Goal: Information Seeking & Learning: Learn about a topic

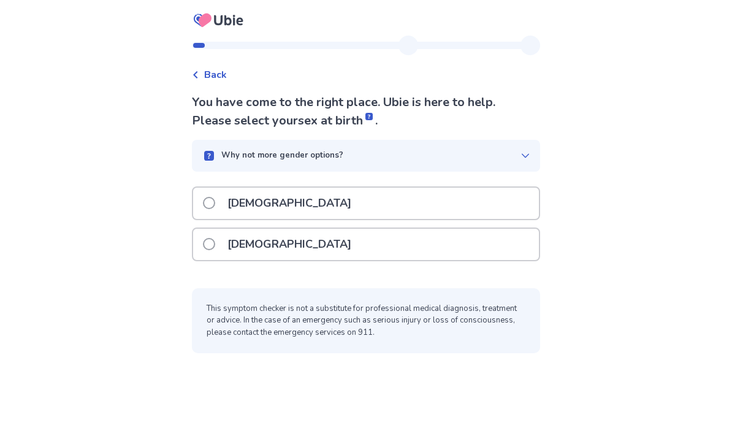
click at [213, 246] on span at bounding box center [209, 244] width 12 height 12
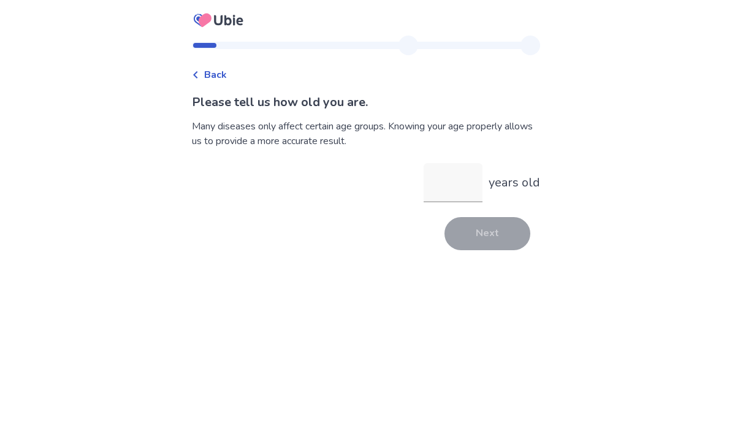
click at [427, 175] on input "years old" at bounding box center [453, 182] width 59 height 39
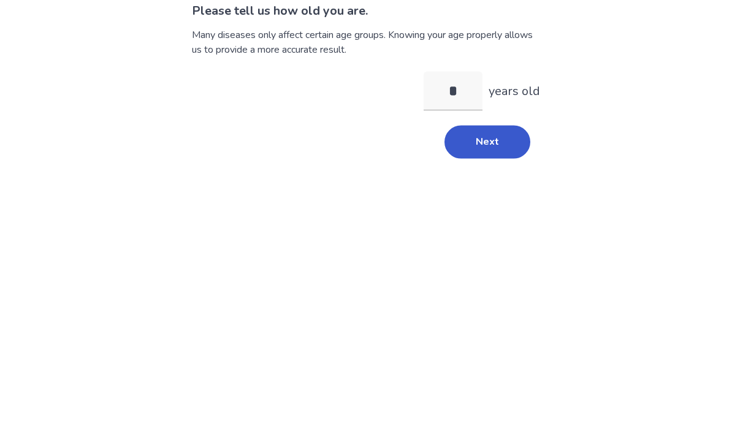
type input "**"
click at [459, 217] on button "Next" at bounding box center [488, 233] width 86 height 33
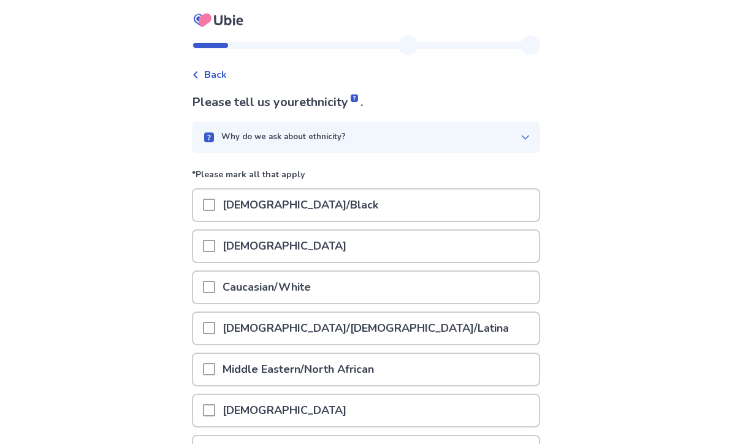
click at [215, 206] on span at bounding box center [209, 205] width 12 height 12
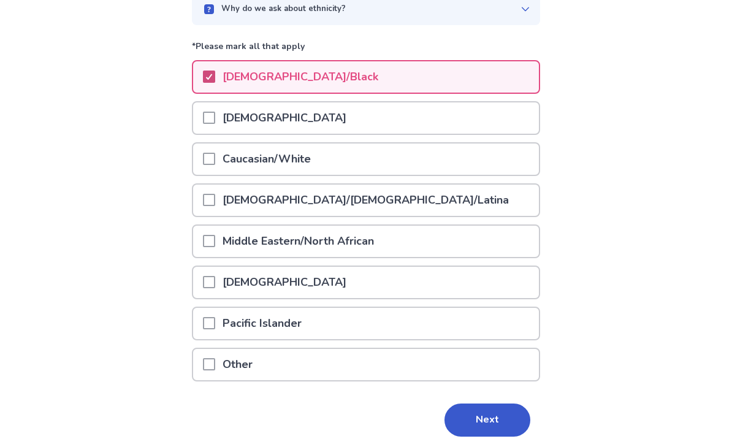
scroll to position [134, 0]
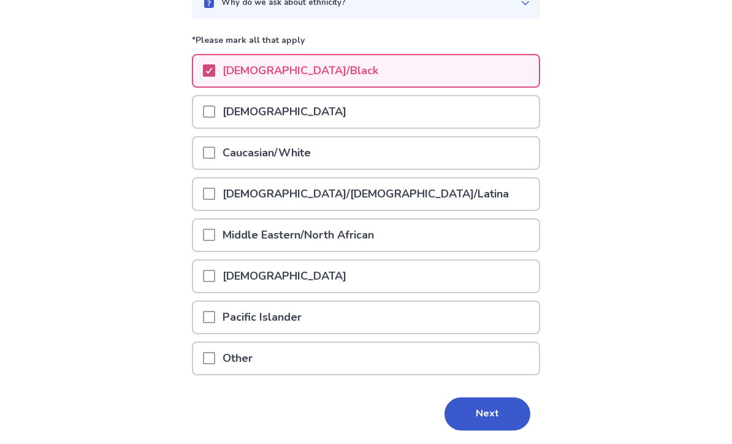
click at [452, 407] on button "Next" at bounding box center [488, 414] width 86 height 33
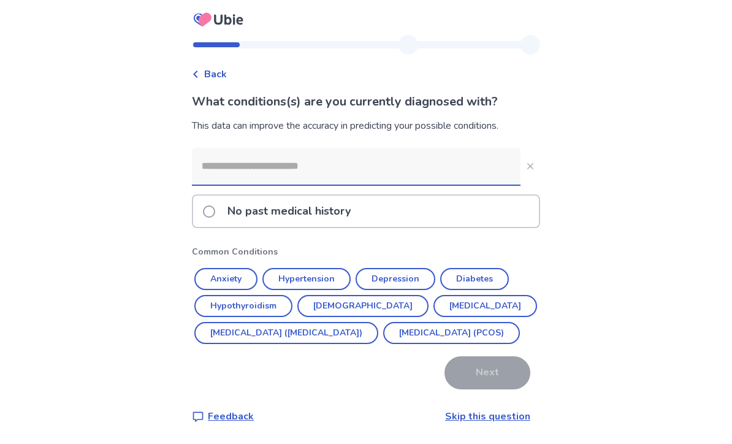
scroll to position [40, 0]
click at [462, 269] on button "Diabetes" at bounding box center [474, 280] width 69 height 22
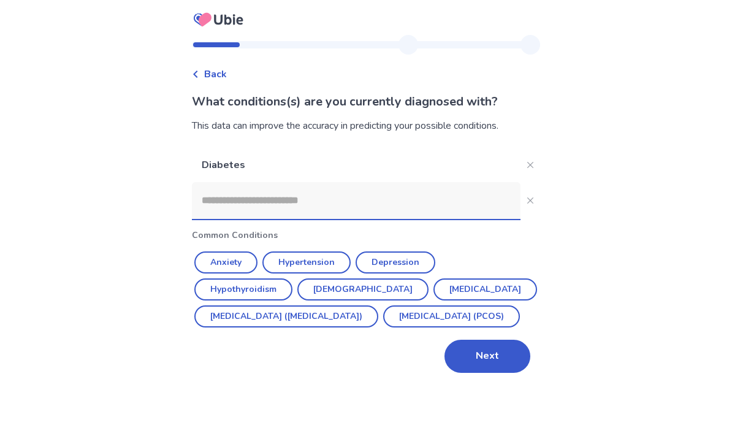
click at [459, 341] on button "Next" at bounding box center [488, 356] width 86 height 33
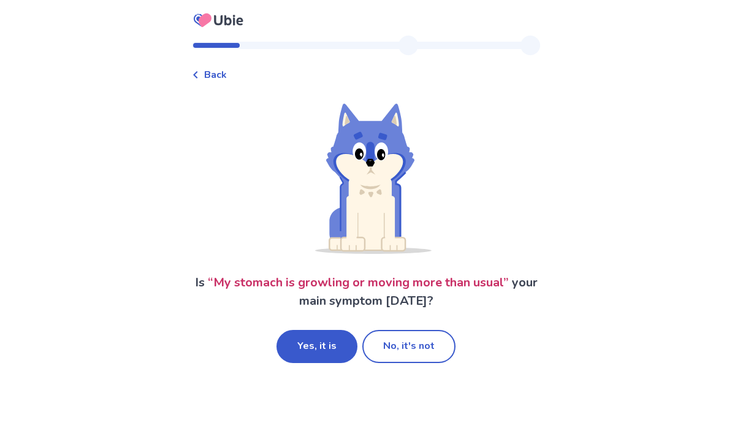
click at [389, 344] on button "No, it's not" at bounding box center [408, 346] width 93 height 33
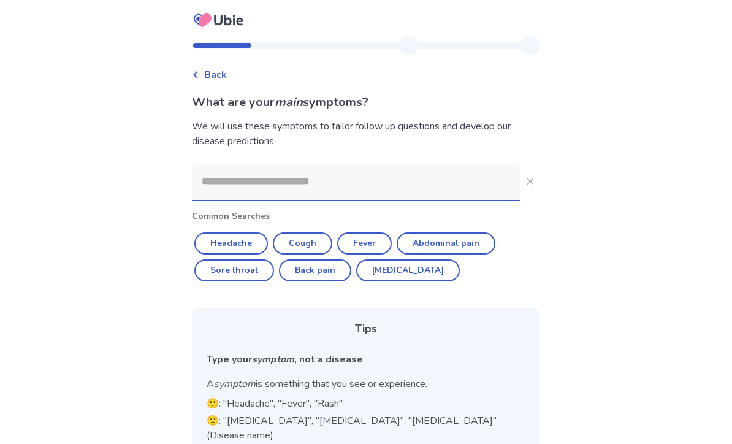
click at [221, 180] on input at bounding box center [356, 181] width 329 height 37
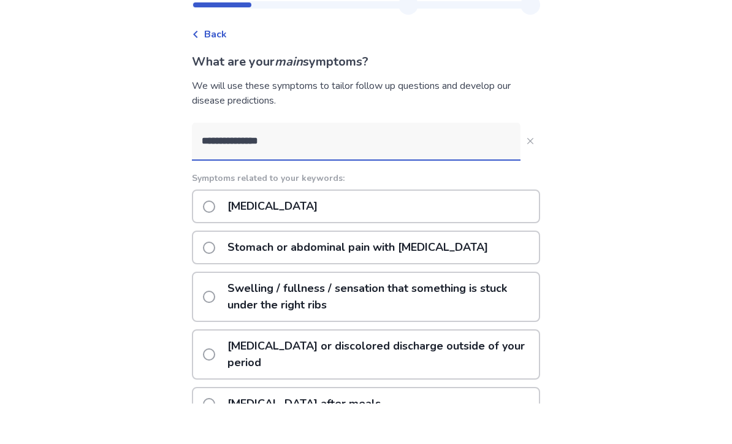
type input "**********"
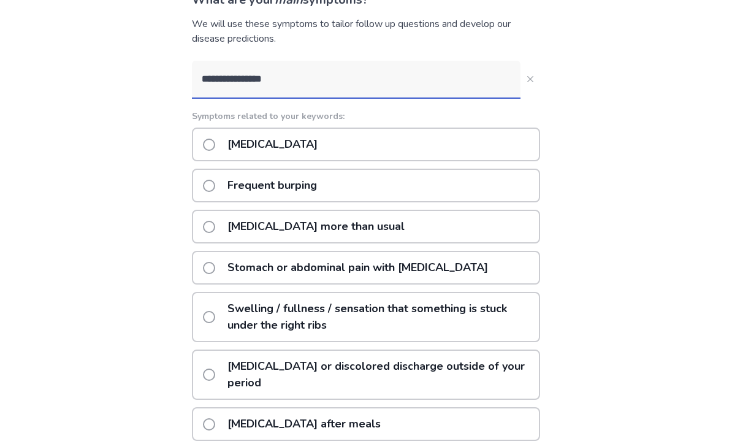
scroll to position [104, 0]
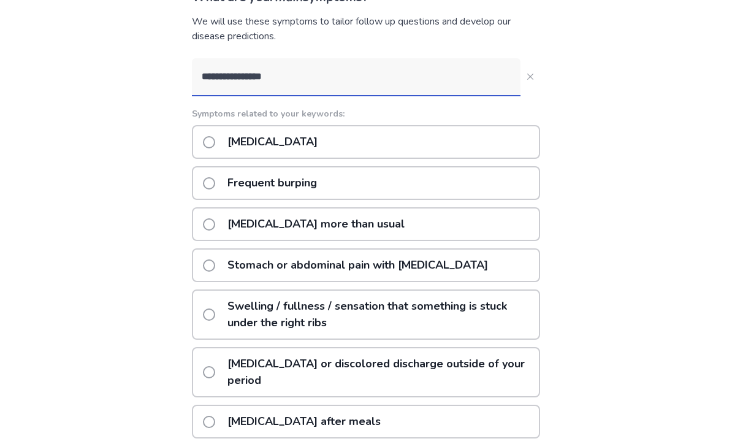
click at [215, 147] on span at bounding box center [209, 143] width 12 height 12
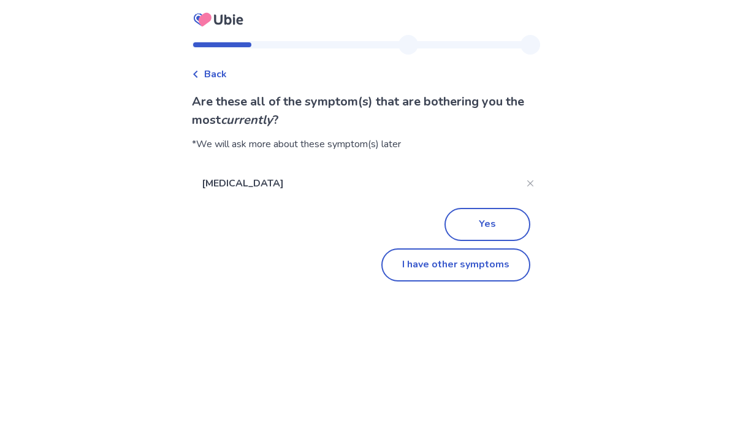
scroll to position [142, 0]
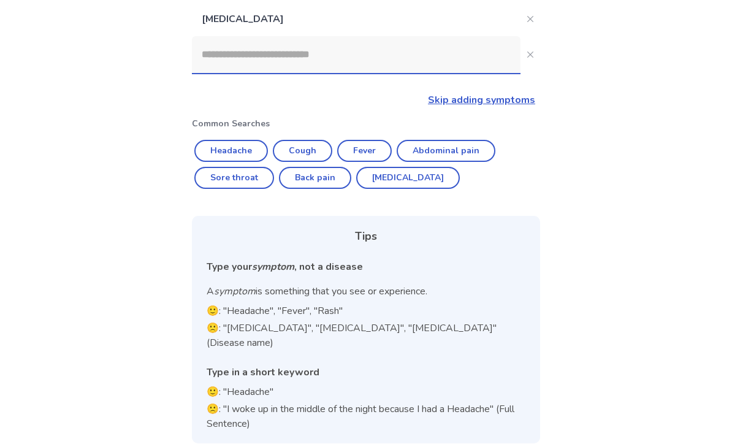
click at [225, 54] on input at bounding box center [356, 55] width 329 height 37
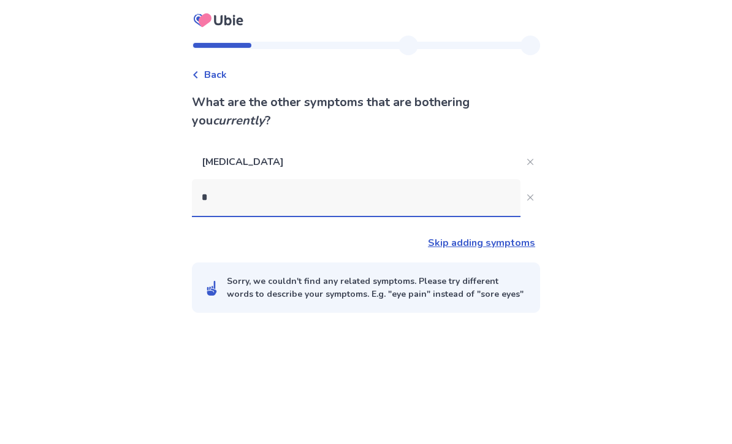
scroll to position [40, 0]
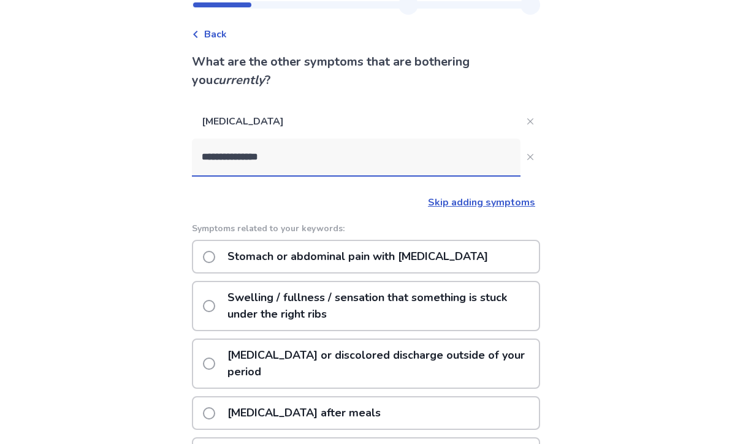
type input "**********"
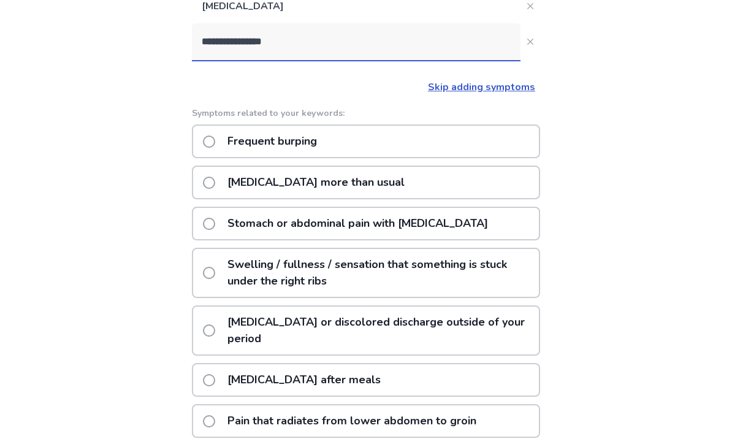
scroll to position [155, 0]
click at [215, 184] on span at bounding box center [209, 183] width 12 height 12
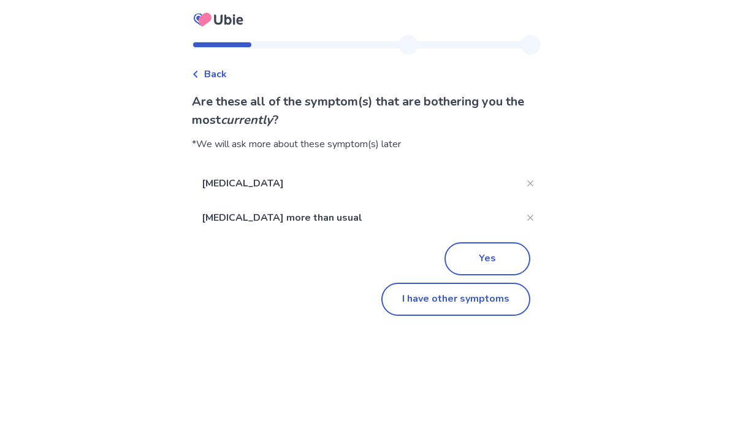
click at [462, 262] on button "Yes" at bounding box center [488, 259] width 86 height 33
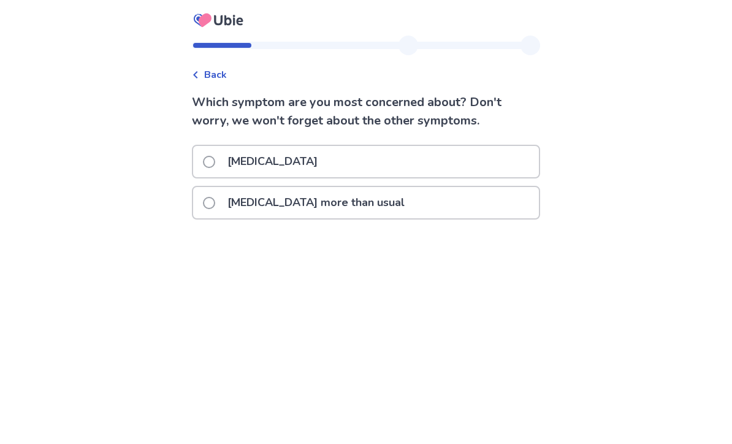
click at [214, 199] on span at bounding box center [209, 203] width 12 height 12
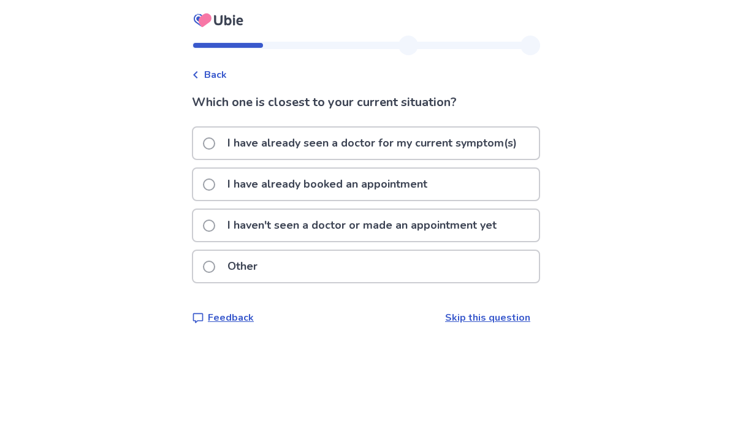
click at [215, 147] on span at bounding box center [209, 143] width 12 height 12
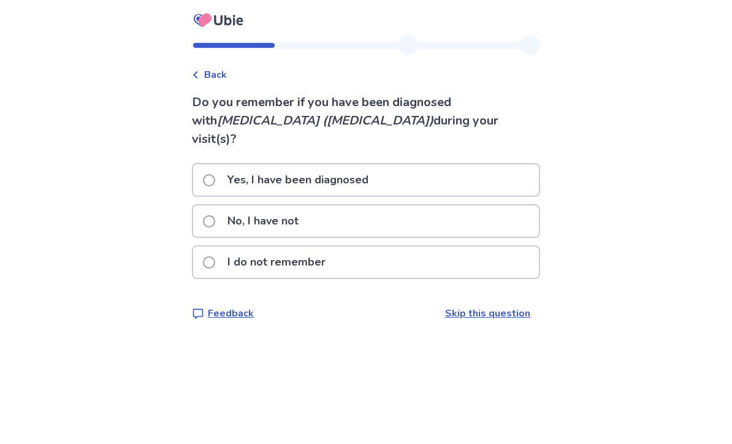
click at [215, 215] on span at bounding box center [209, 221] width 12 height 12
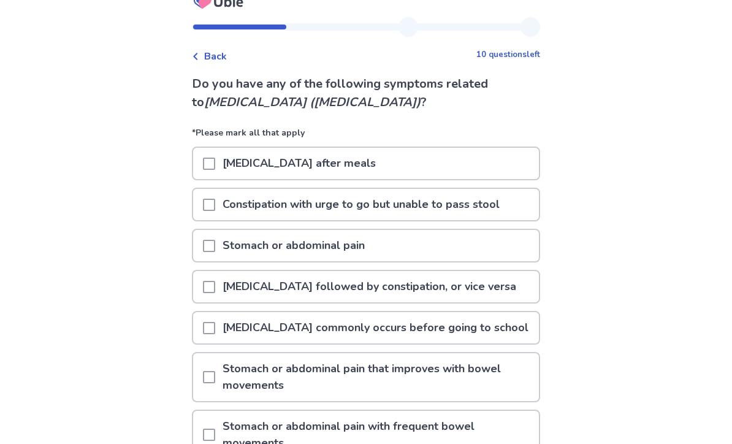
scroll to position [30, 0]
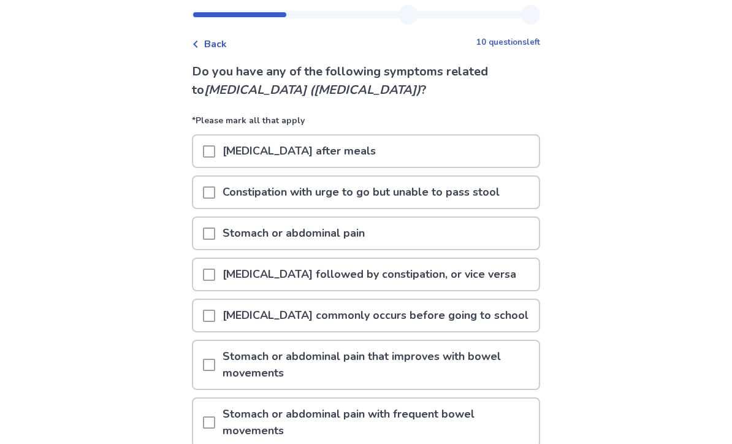
click at [210, 153] on span at bounding box center [209, 152] width 12 height 12
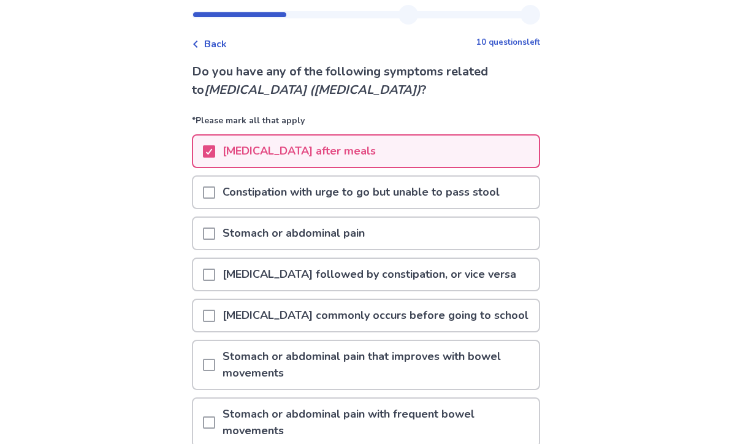
click at [212, 190] on span at bounding box center [209, 192] width 12 height 12
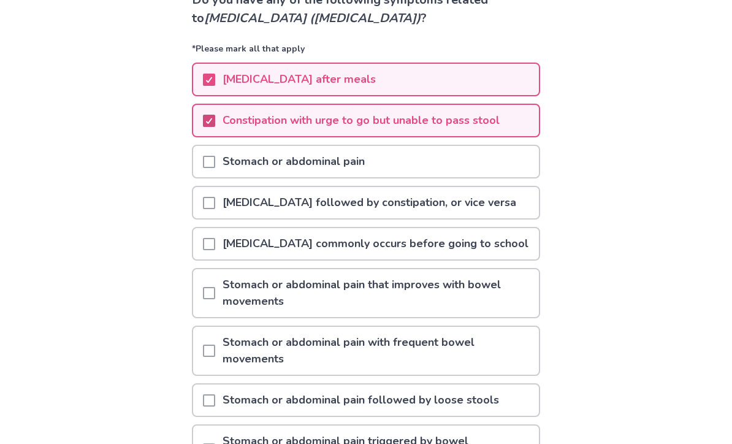
scroll to position [102, 0]
click at [208, 201] on div "[MEDICAL_DATA] followed by constipation, or vice versa" at bounding box center [366, 203] width 346 height 31
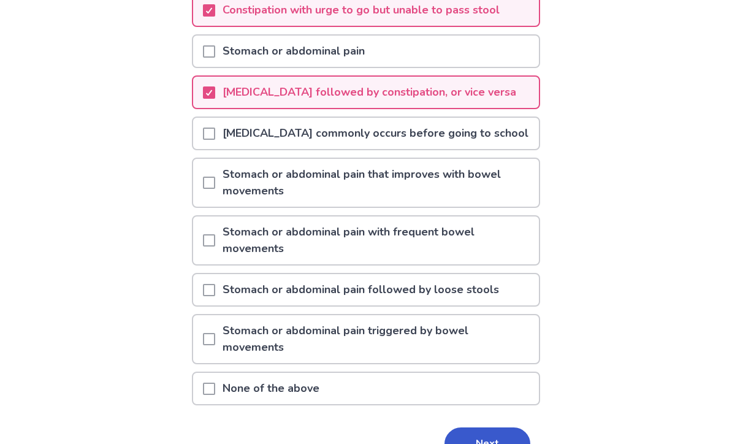
scroll to position [213, 0]
click at [210, 175] on div at bounding box center [209, 183] width 12 height 48
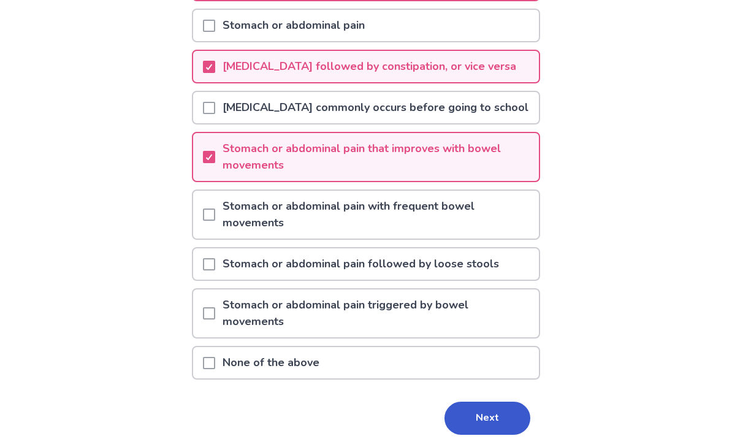
scroll to position [243, 0]
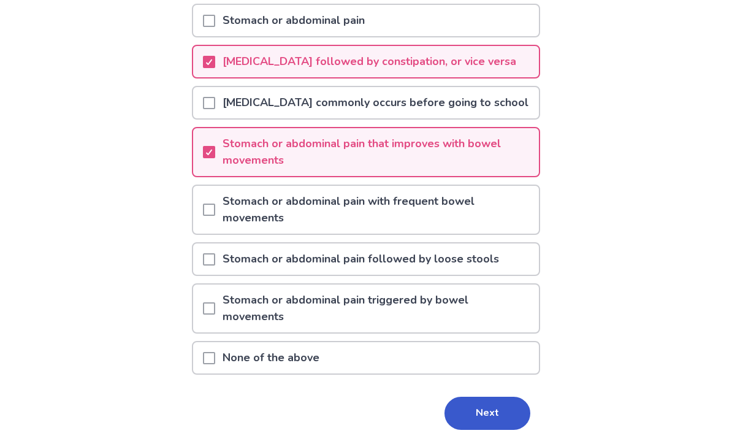
click at [456, 413] on button "Next" at bounding box center [488, 413] width 86 height 33
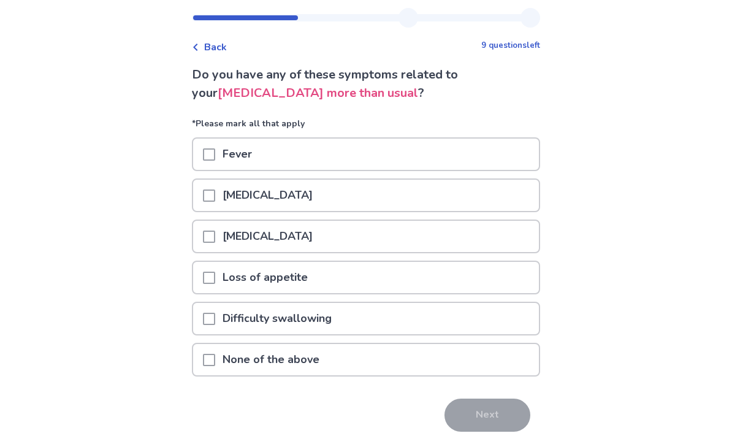
scroll to position [31, 0]
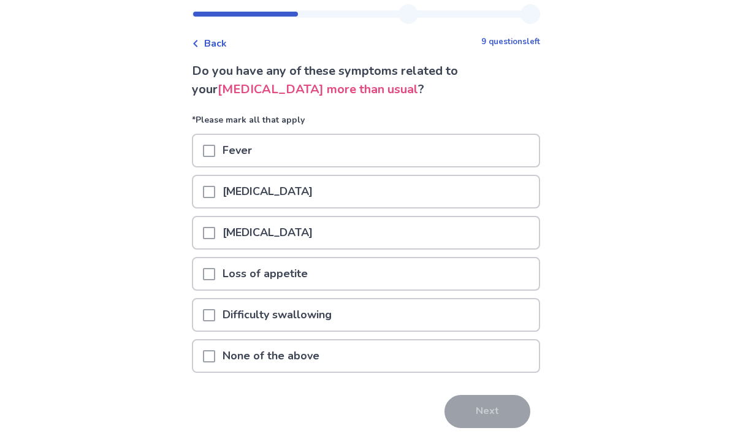
click at [215, 356] on span at bounding box center [209, 357] width 12 height 12
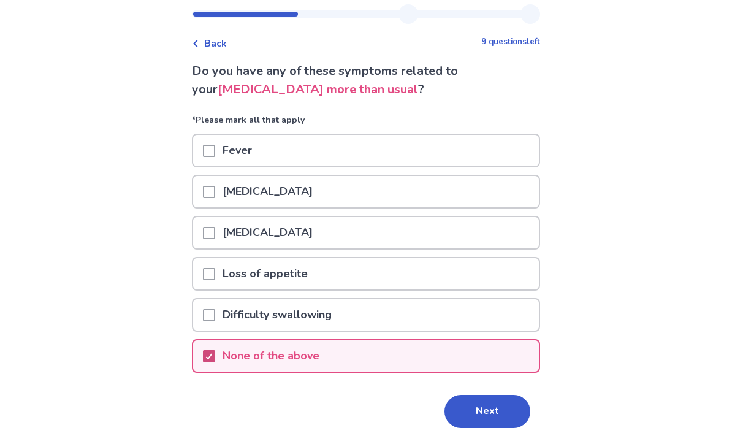
click at [454, 414] on button "Next" at bounding box center [488, 411] width 86 height 33
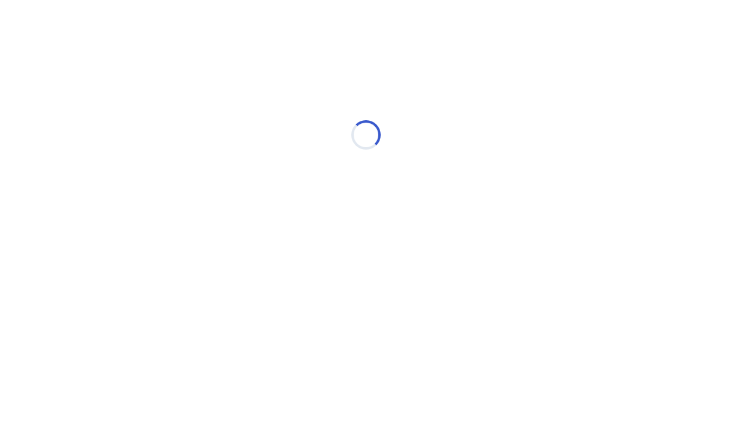
select select "*"
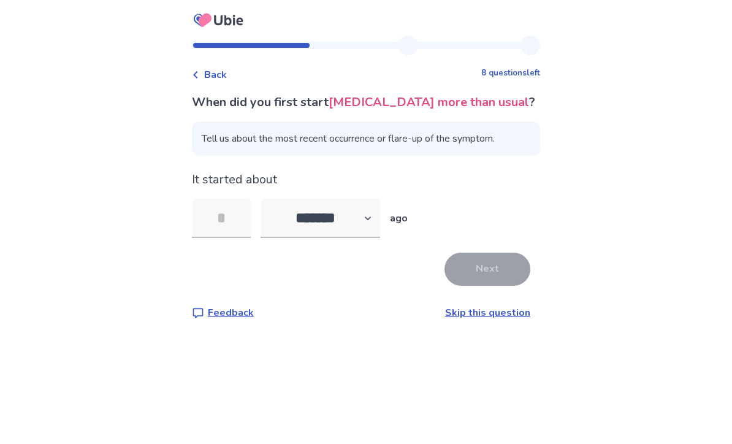
click at [223, 221] on input "tel" at bounding box center [221, 218] width 59 height 39
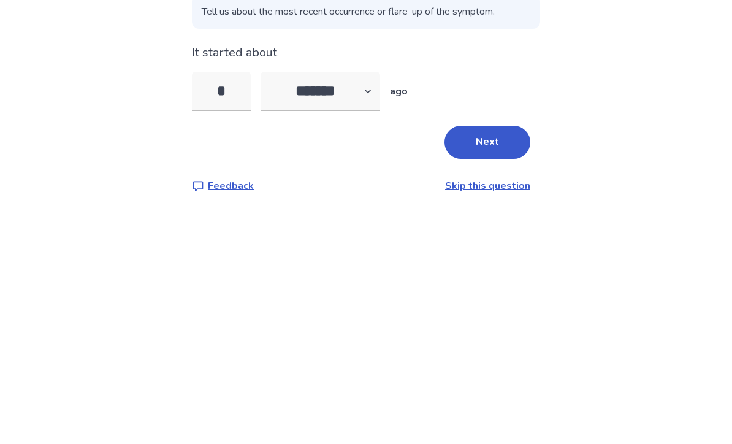
type input "**"
click at [462, 253] on button "Next" at bounding box center [488, 269] width 86 height 33
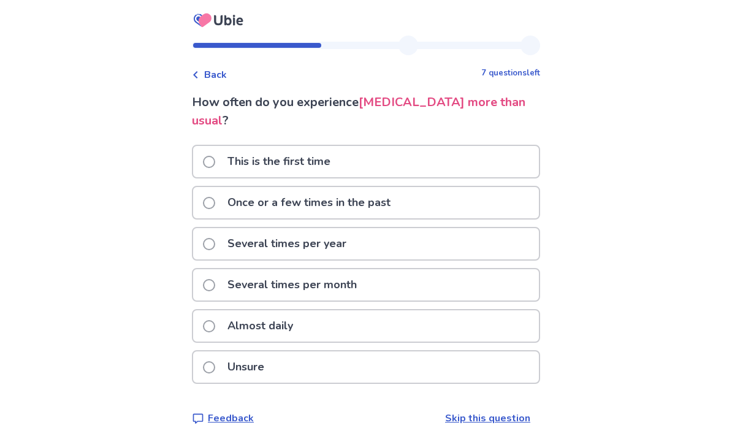
click at [207, 321] on div "Almost daily" at bounding box center [366, 325] width 346 height 31
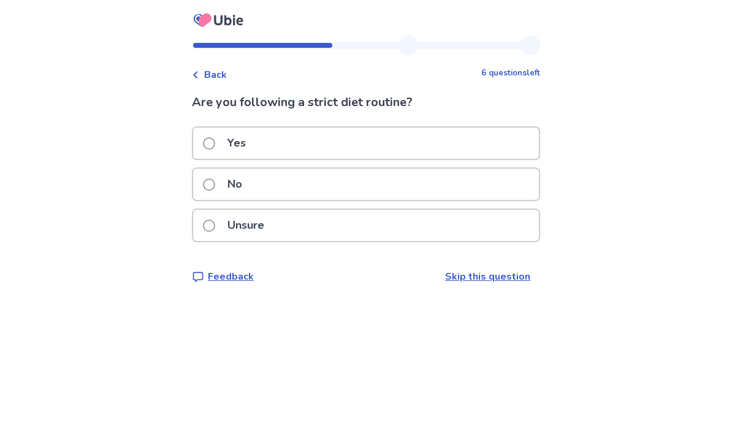
click at [215, 189] on span at bounding box center [209, 184] width 12 height 12
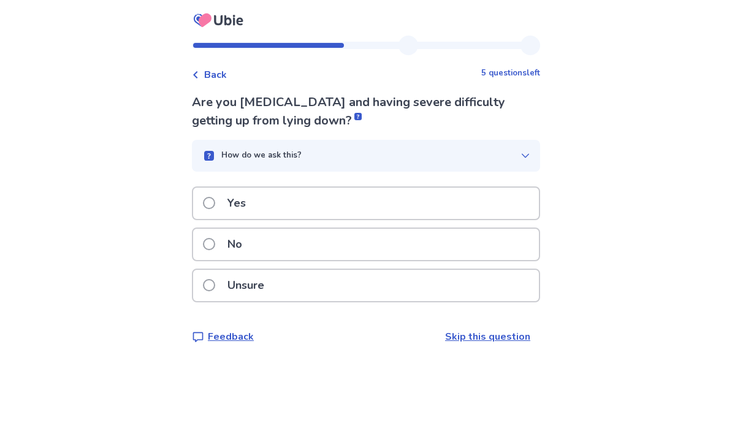
click at [215, 240] on span at bounding box center [209, 244] width 12 height 12
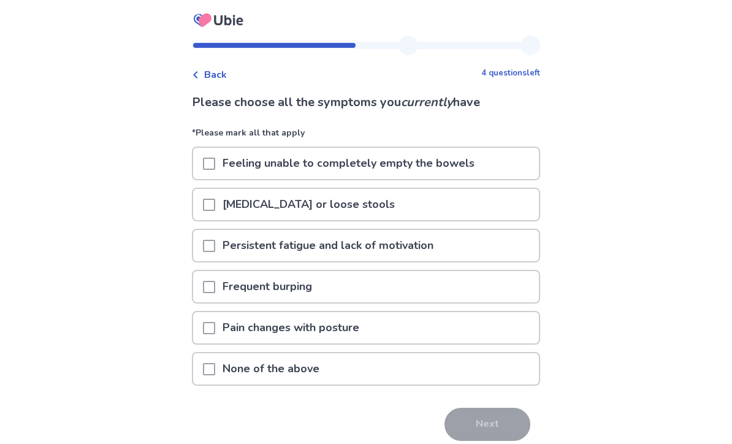
click at [212, 160] on span at bounding box center [209, 164] width 12 height 12
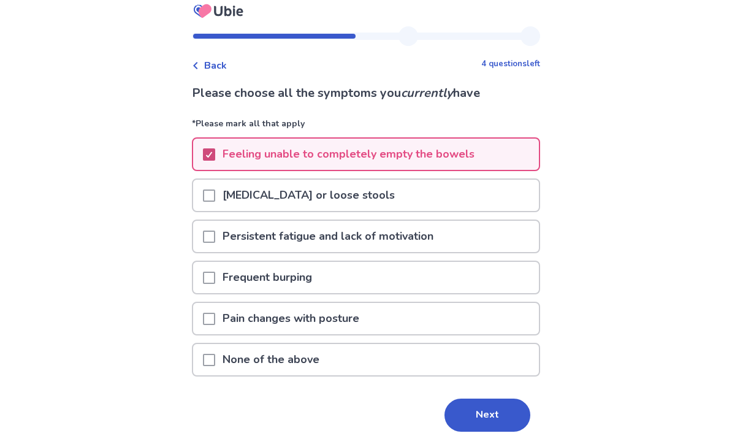
scroll to position [10, 0]
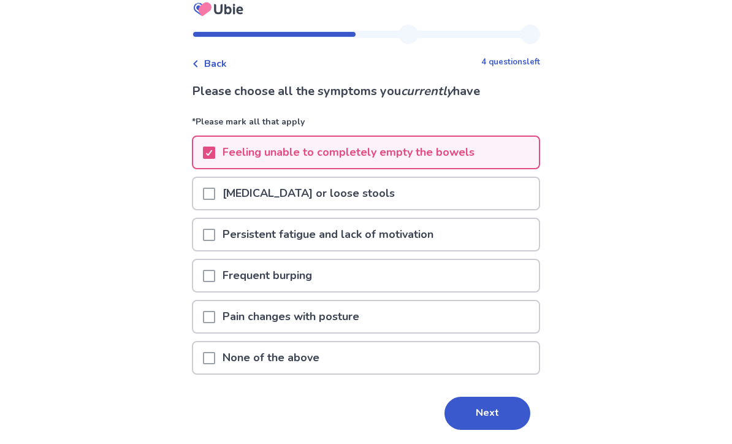
click at [213, 237] on span at bounding box center [209, 235] width 12 height 12
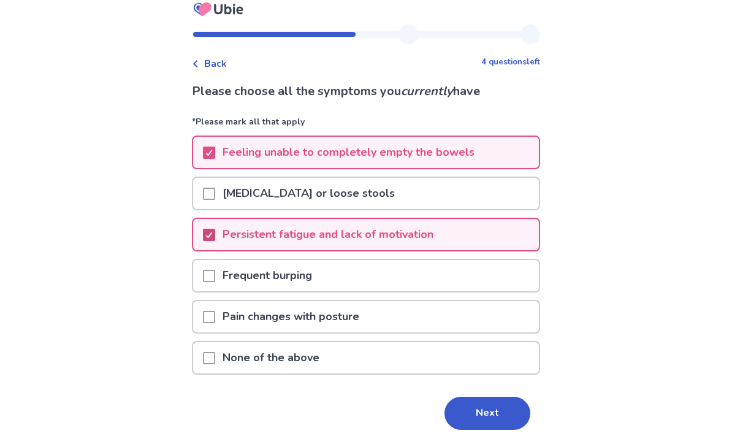
click at [215, 196] on span at bounding box center [209, 194] width 12 height 12
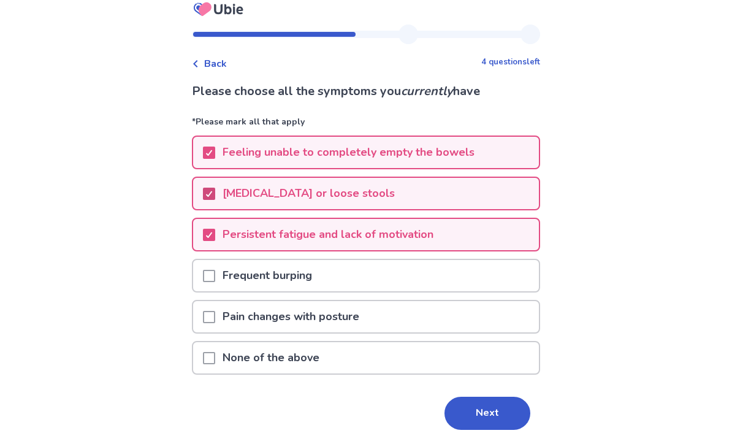
click at [459, 413] on button "Next" at bounding box center [488, 413] width 86 height 33
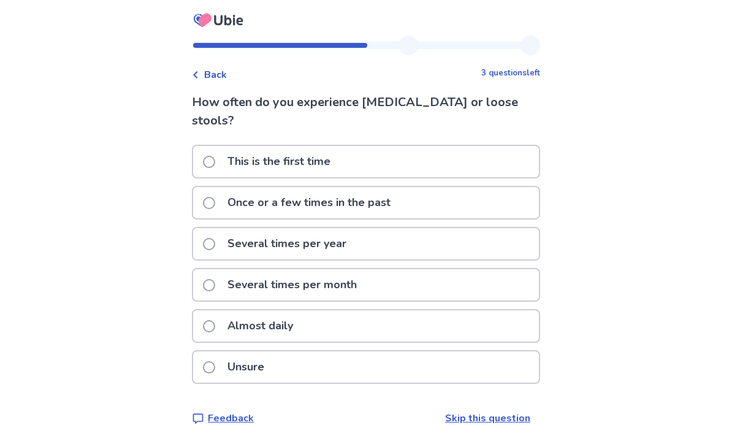
click at [210, 279] on span at bounding box center [209, 285] width 12 height 12
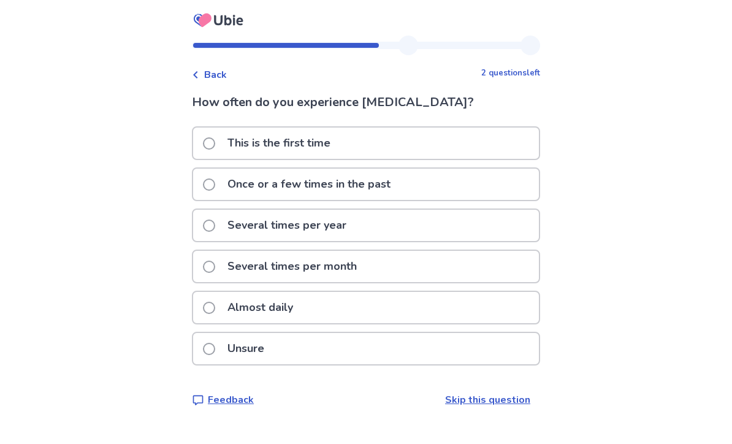
click at [212, 310] on span at bounding box center [209, 308] width 12 height 12
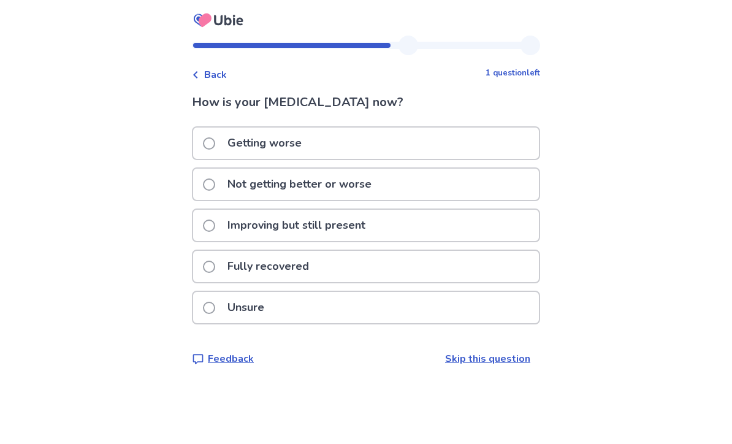
click at [211, 181] on span at bounding box center [209, 184] width 12 height 12
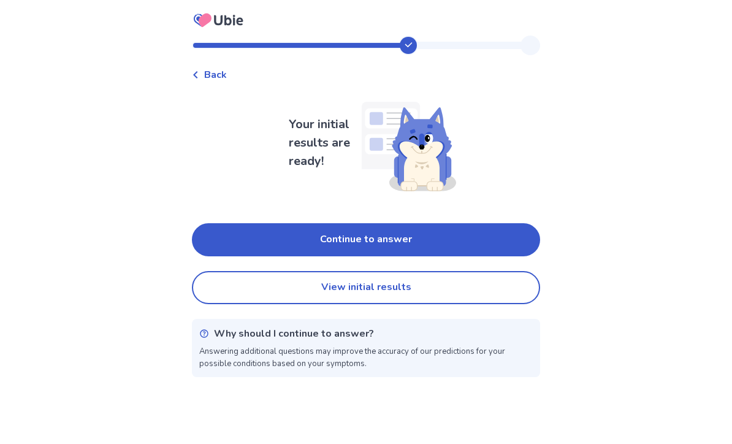
click at [245, 251] on button "Continue to answer" at bounding box center [366, 239] width 348 height 33
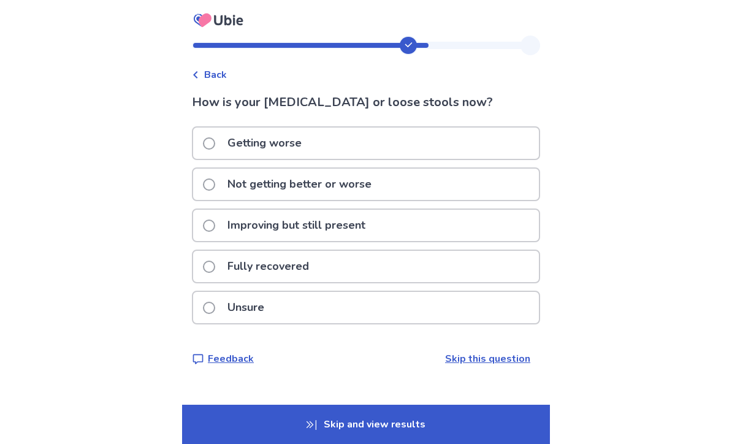
click at [213, 184] on span at bounding box center [209, 184] width 12 height 12
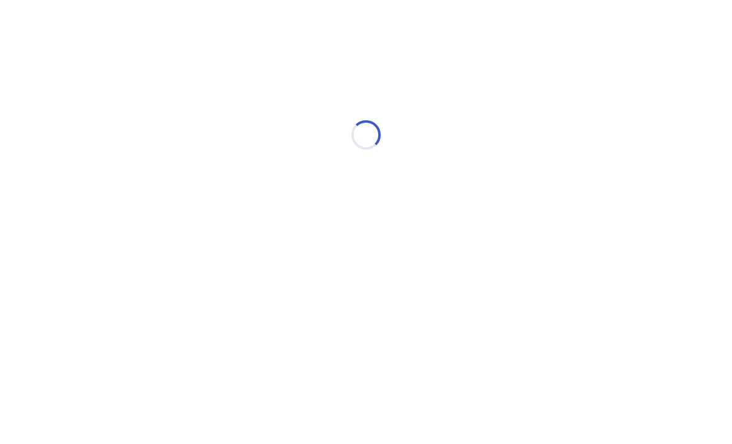
select select "*"
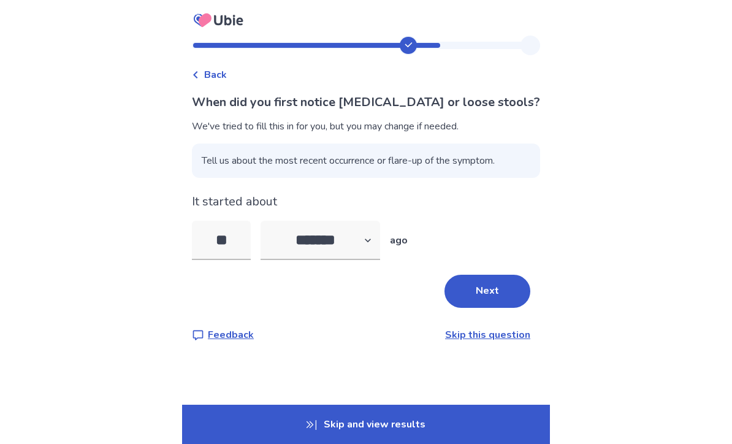
click at [462, 295] on button "Next" at bounding box center [488, 291] width 86 height 33
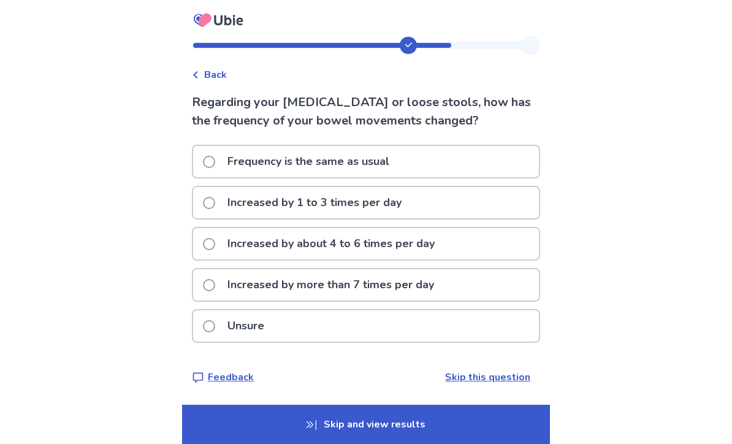
click at [214, 331] on span at bounding box center [209, 326] width 12 height 12
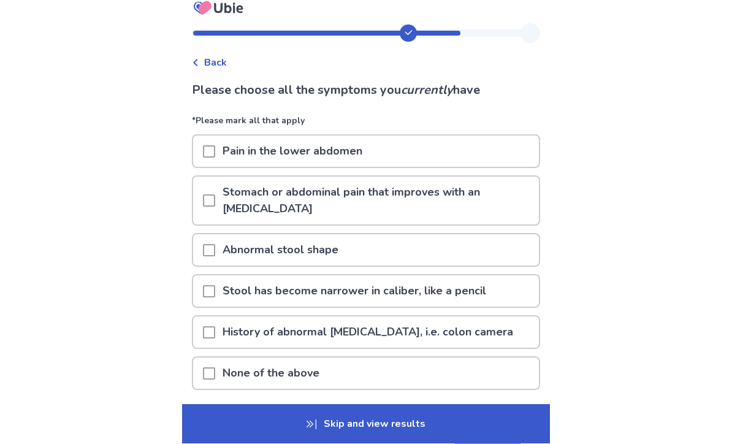
scroll to position [13, 0]
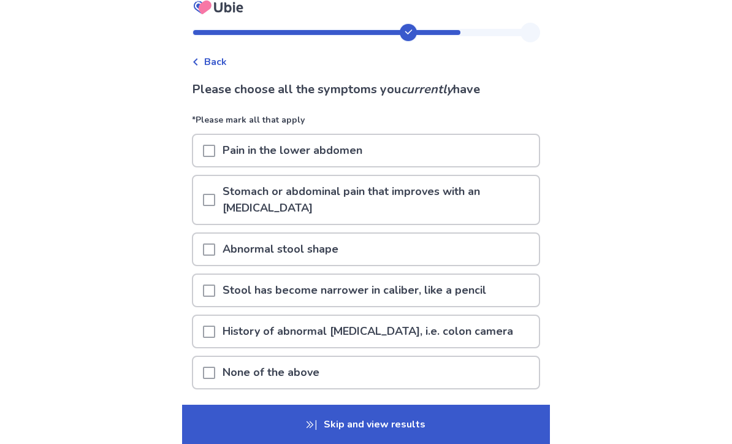
click at [211, 367] on span at bounding box center [209, 373] width 12 height 12
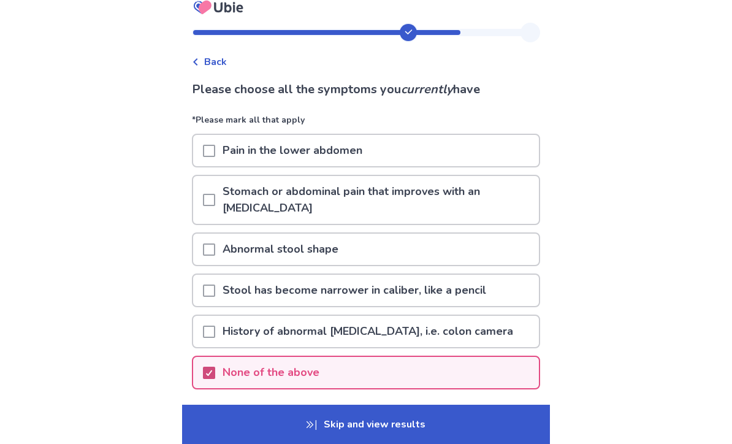
click at [475, 414] on button "Next" at bounding box center [488, 428] width 86 height 33
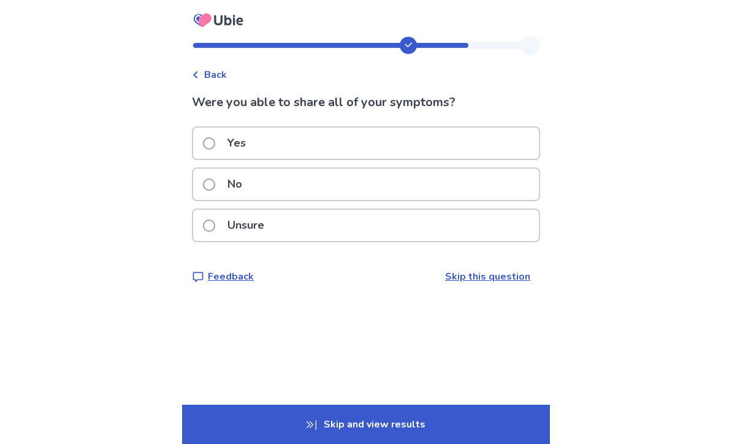
click at [214, 145] on span at bounding box center [209, 143] width 12 height 12
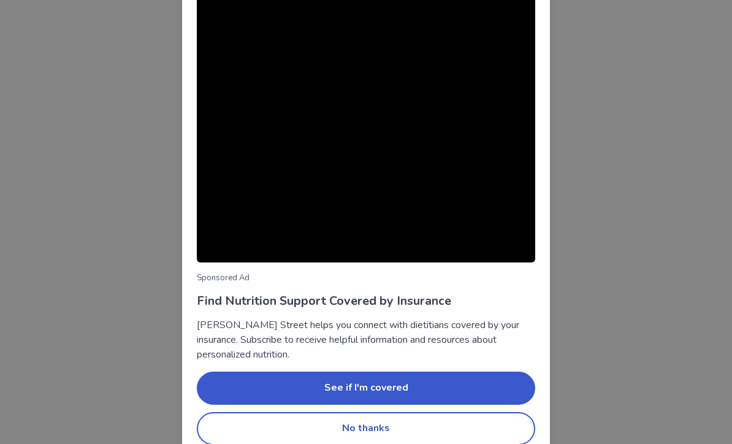
scroll to position [66, 0]
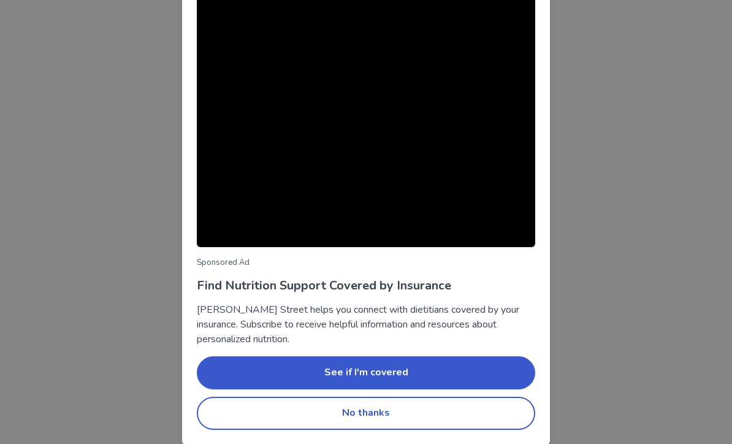
click at [248, 411] on button "No thanks" at bounding box center [366, 413] width 339 height 33
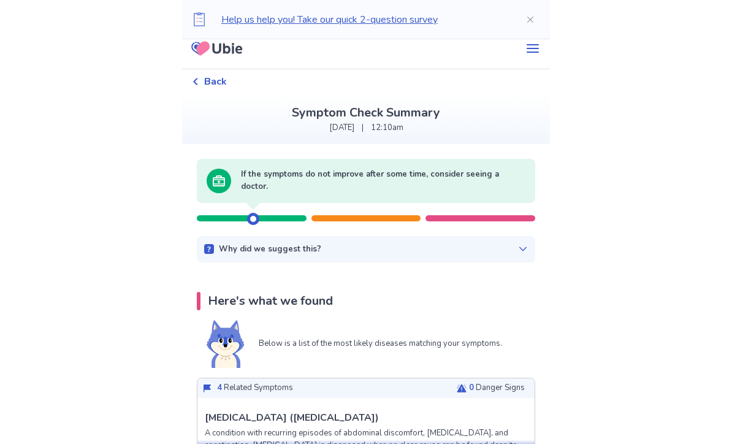
scroll to position [10, 0]
click at [255, 219] on div at bounding box center [253, 219] width 12 height 12
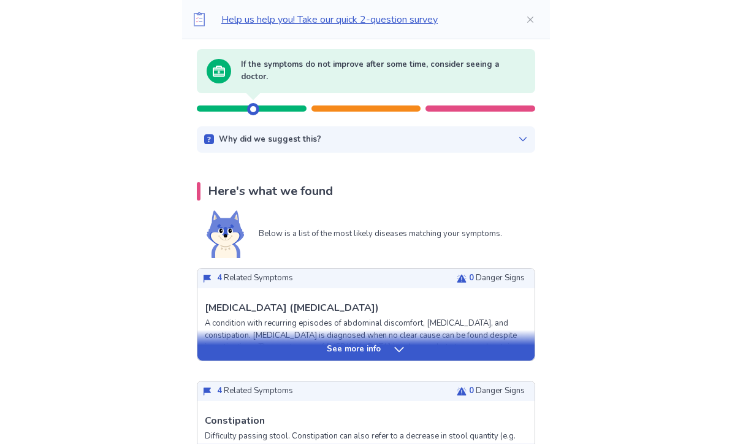
scroll to position [137, 0]
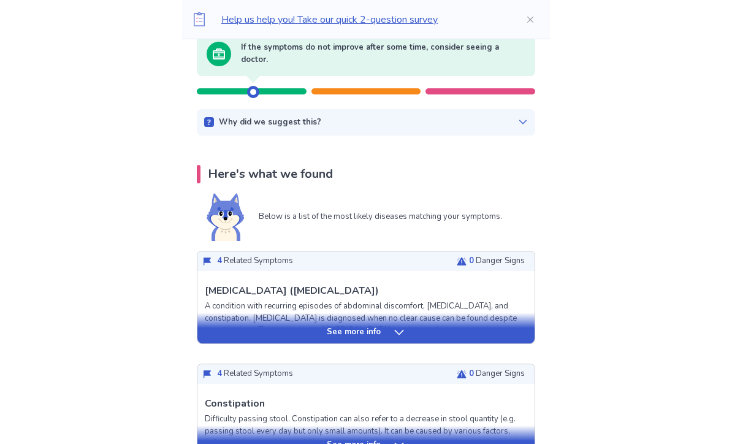
click at [397, 337] on icon at bounding box center [399, 333] width 12 height 12
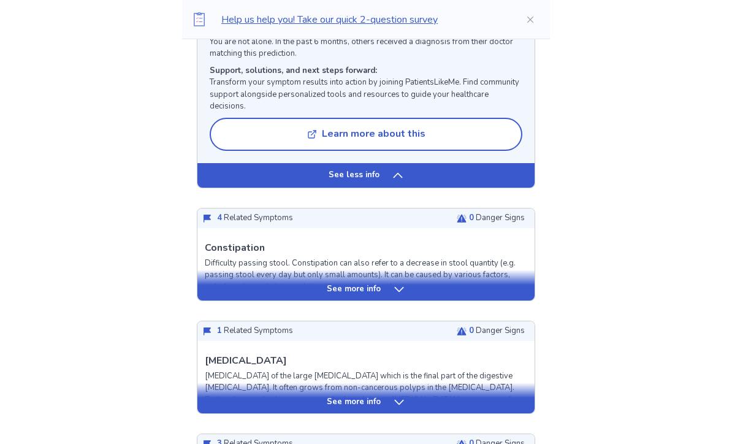
scroll to position [1236, 0]
click at [248, 285] on div "See more info" at bounding box center [365, 289] width 337 height 12
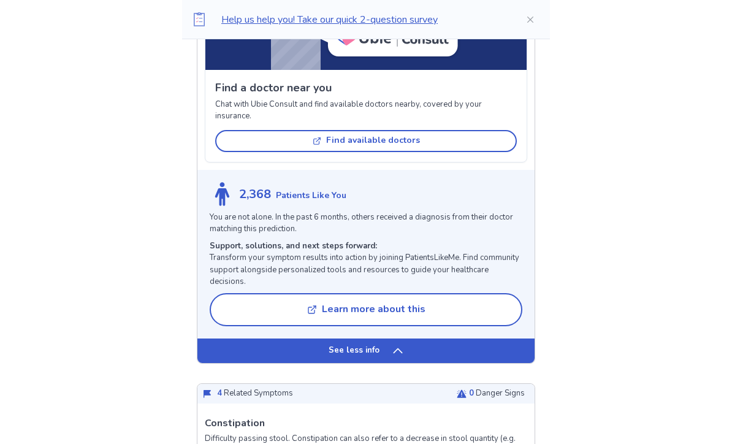
scroll to position [1060, 0]
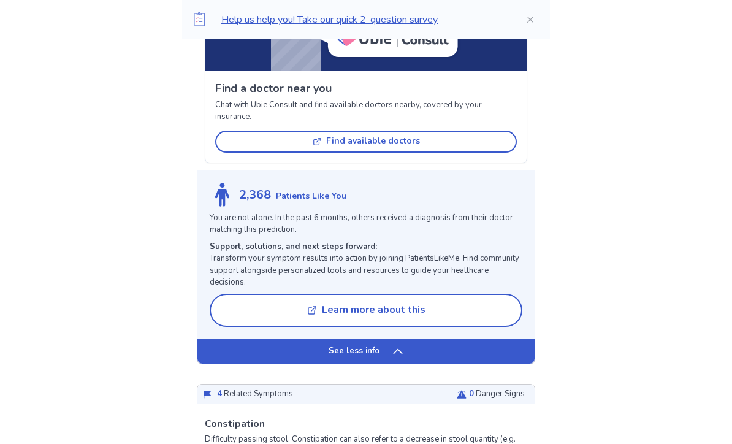
click at [255, 141] on button "Find available doctors" at bounding box center [366, 142] width 302 height 22
